Goal: Check status: Check status

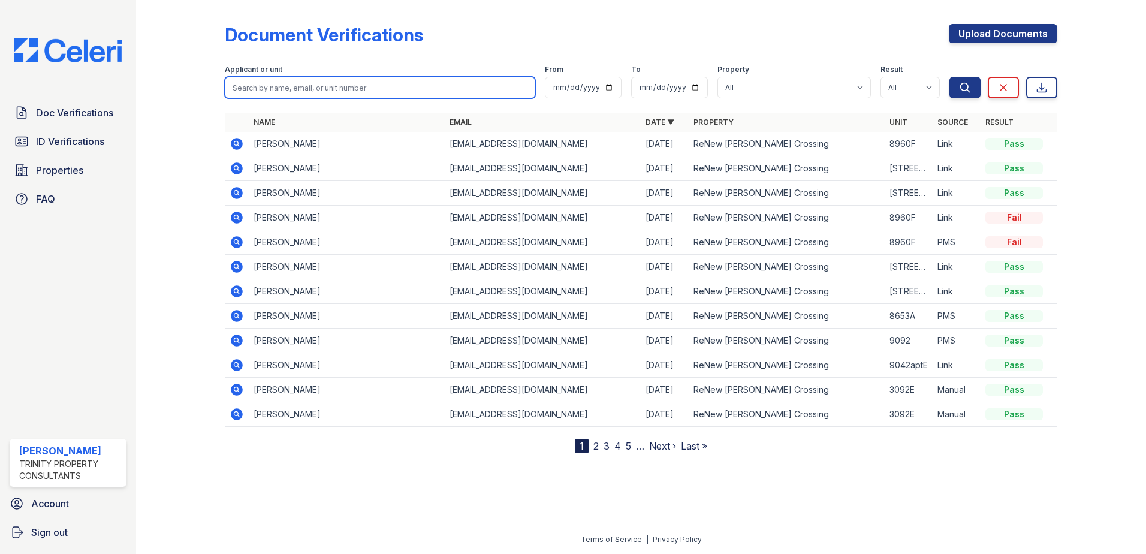
click at [282, 90] on input "search" at bounding box center [380, 88] width 310 height 22
type input "jamaira"
click at [949, 77] on button "Search" at bounding box center [964, 88] width 31 height 22
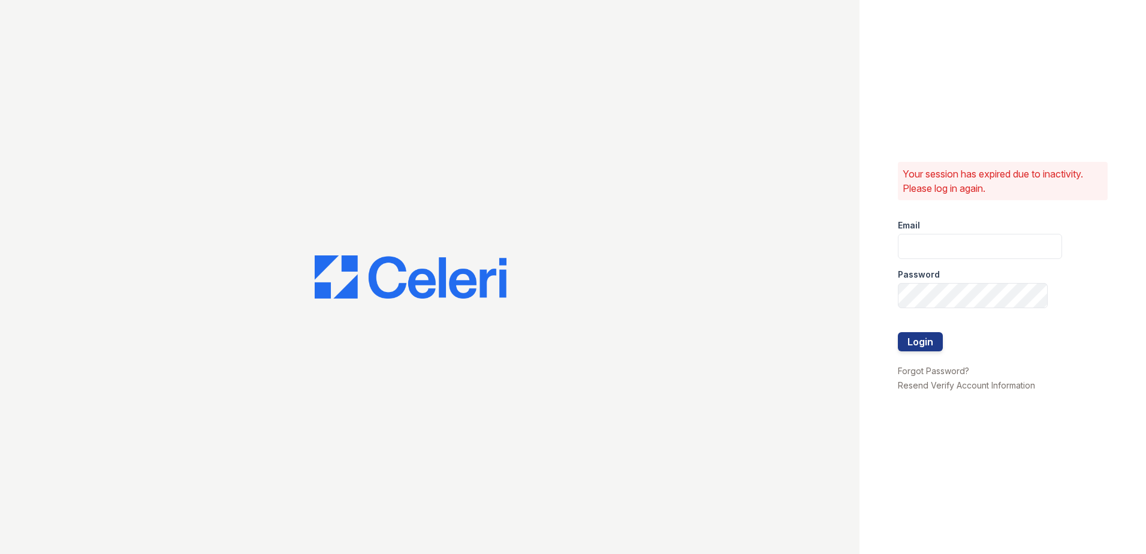
type input "dbailey@trinity-pm.com"
click at [934, 343] on button "Login" at bounding box center [920, 341] width 45 height 19
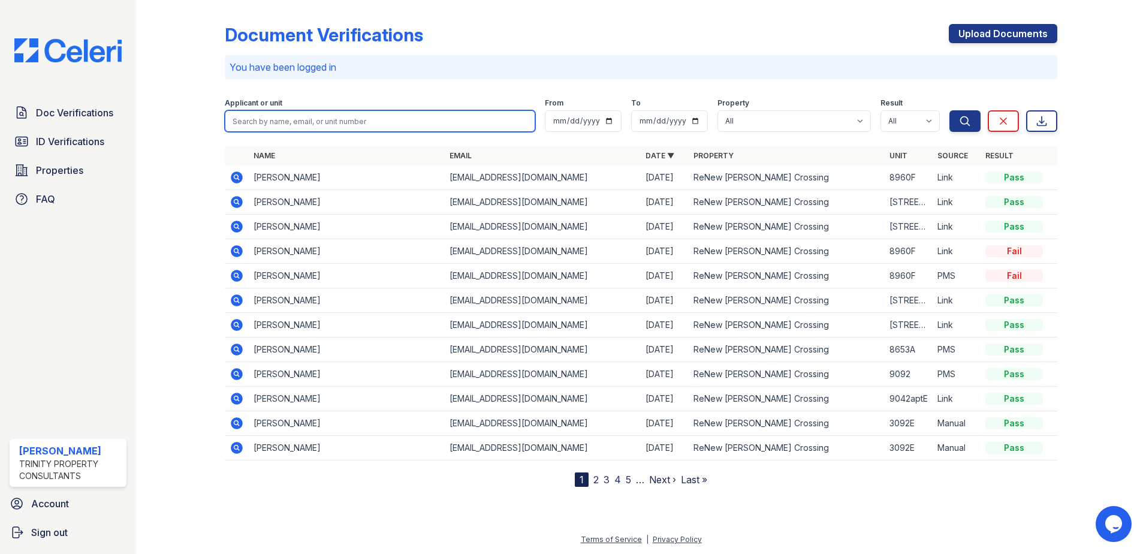
click at [362, 115] on input "search" at bounding box center [380, 121] width 310 height 22
type input "k"
type input "jamaira"
click at [949, 110] on button "Search" at bounding box center [964, 121] width 31 height 22
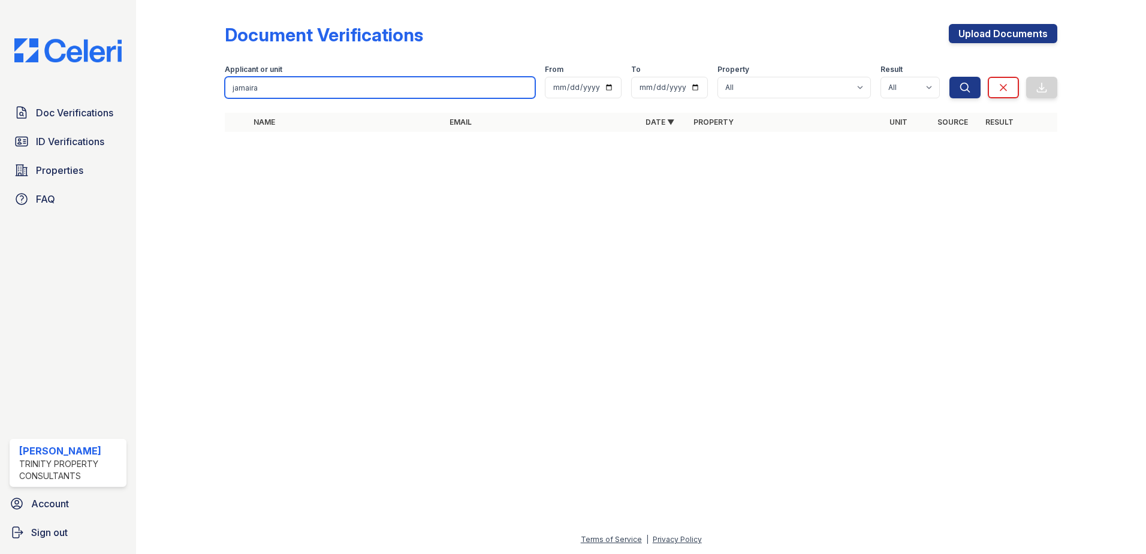
click at [297, 86] on input "jamaira" at bounding box center [380, 88] width 310 height 22
type input "jamiara"
click at [949, 77] on button "Search" at bounding box center [964, 88] width 31 height 22
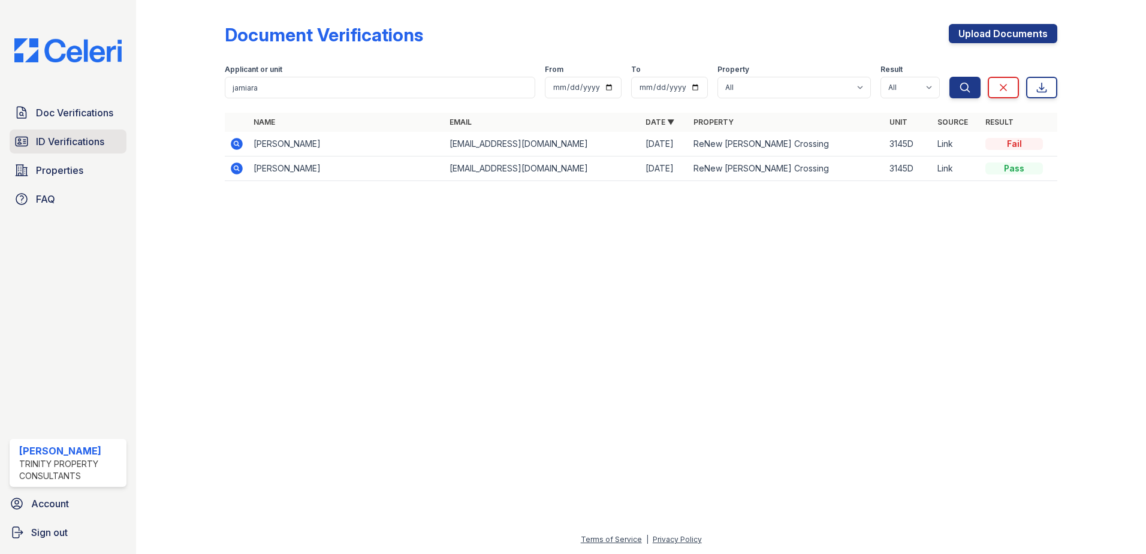
drag, startPoint x: 83, startPoint y: 146, endPoint x: 108, endPoint y: 138, distance: 25.6
click at [83, 146] on span "ID Verifications" at bounding box center [70, 141] width 68 height 14
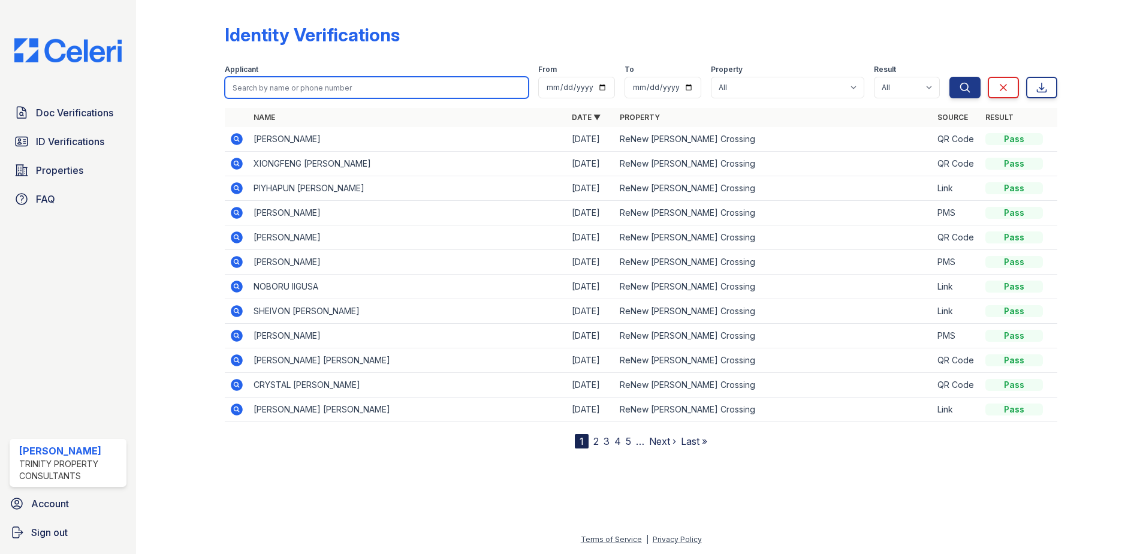
click at [274, 87] on input "search" at bounding box center [377, 88] width 304 height 22
type input "jamirara"
click at [949, 77] on button "Search" at bounding box center [964, 88] width 31 height 22
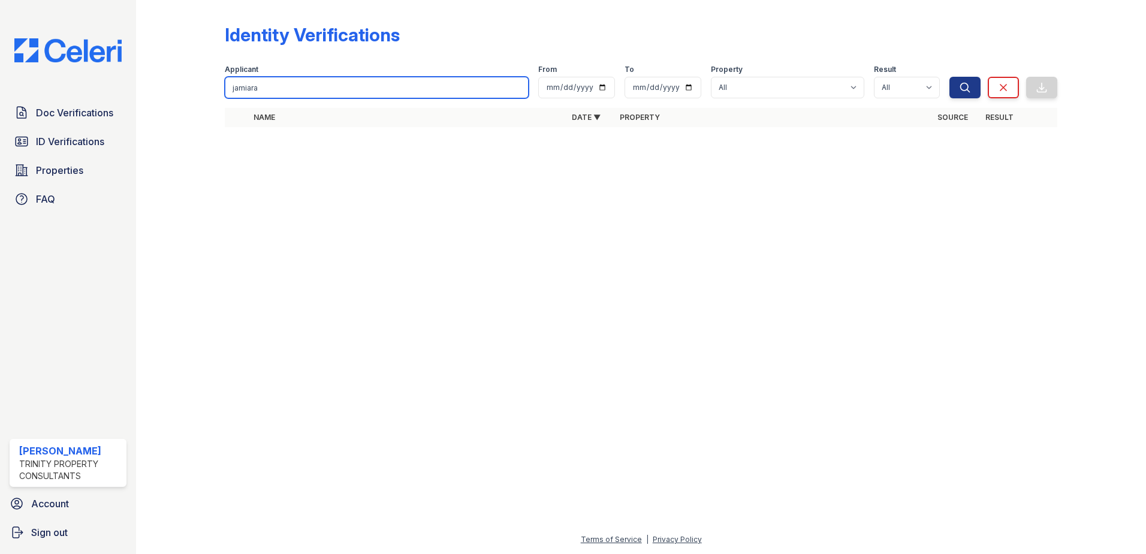
type input "jamiara"
click at [949, 77] on button "Search" at bounding box center [964, 88] width 31 height 22
drag, startPoint x: 267, startPoint y: 88, endPoint x: 220, endPoint y: 84, distance: 46.9
click at [220, 84] on div "Identity Verifications Filter Applicant [GEOGRAPHIC_DATA] From To Property All …" at bounding box center [640, 79] width 971 height 158
type input "khlalil"
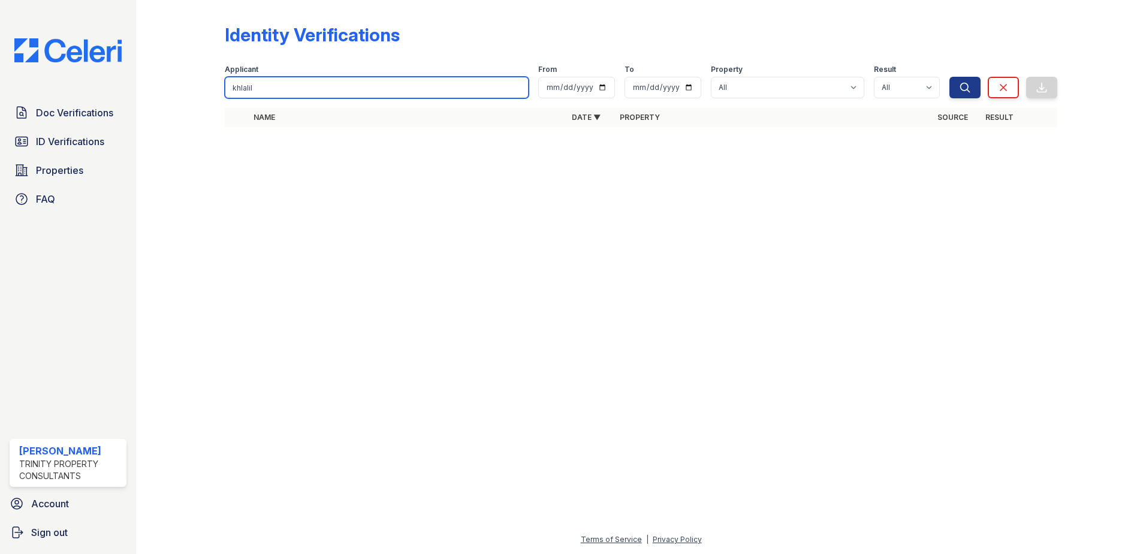
click at [949, 77] on button "Search" at bounding box center [964, 88] width 31 height 22
type input "khalil"
click at [949, 77] on button "Search" at bounding box center [964, 88] width 31 height 22
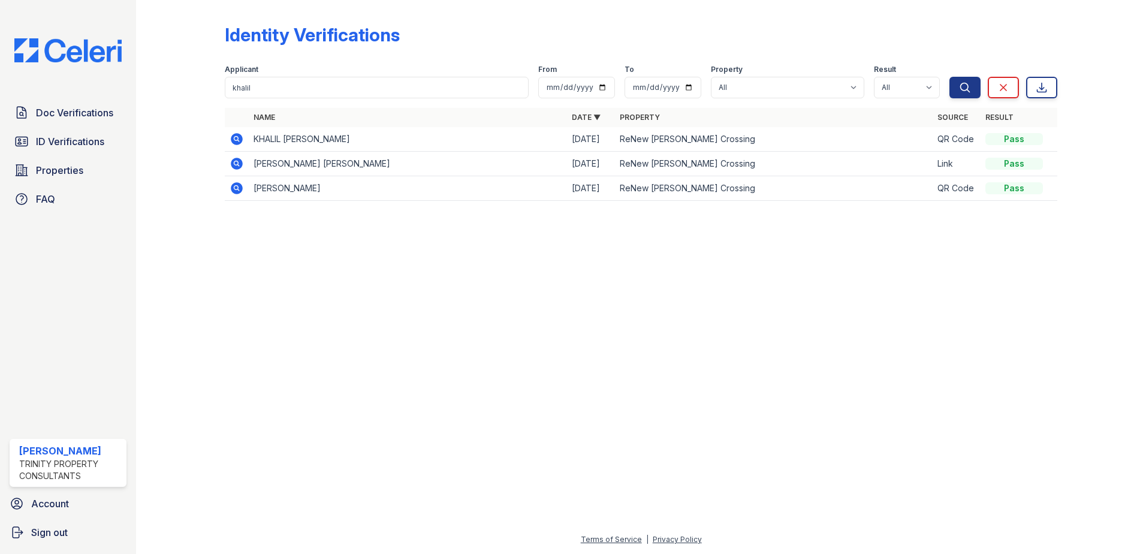
click at [237, 140] on icon at bounding box center [236, 139] width 14 height 14
